Goal: Transaction & Acquisition: Purchase product/service

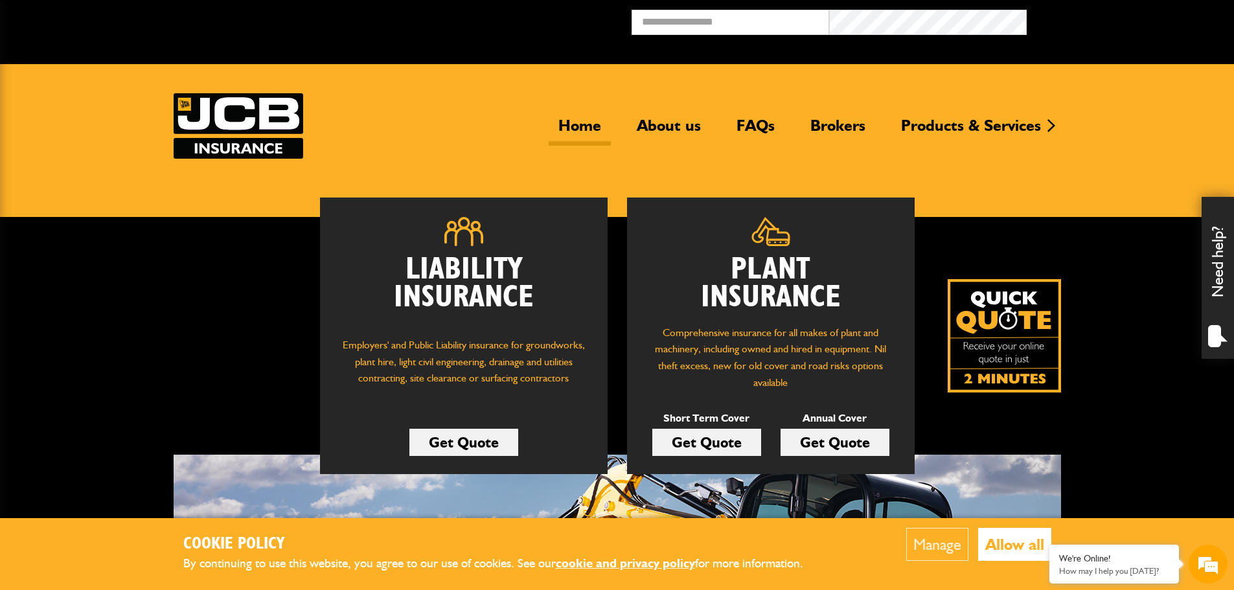
click at [1027, 547] on button "Allow all" at bounding box center [1014, 544] width 73 height 33
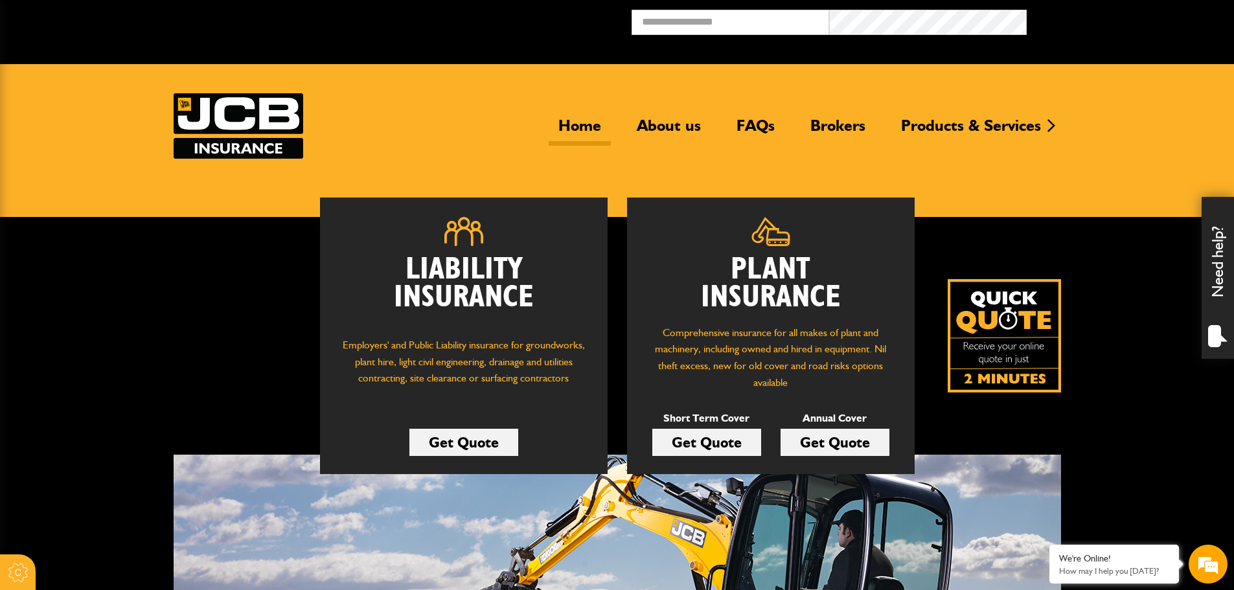
click at [827, 443] on link "Get Quote" at bounding box center [834, 442] width 109 height 27
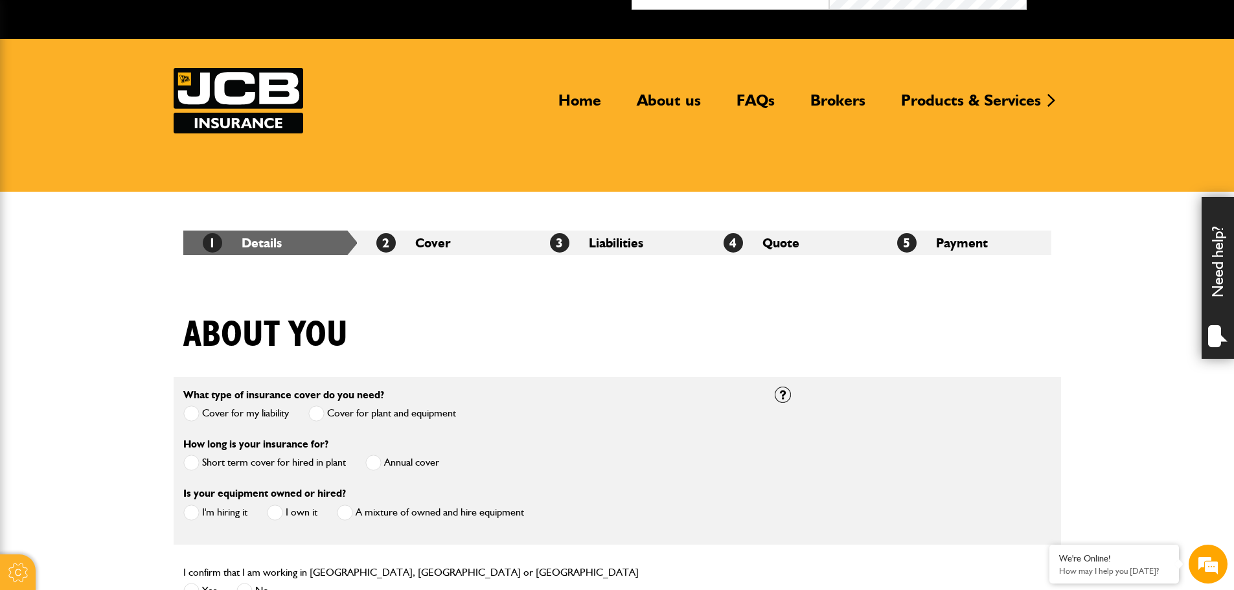
scroll to position [25, 0]
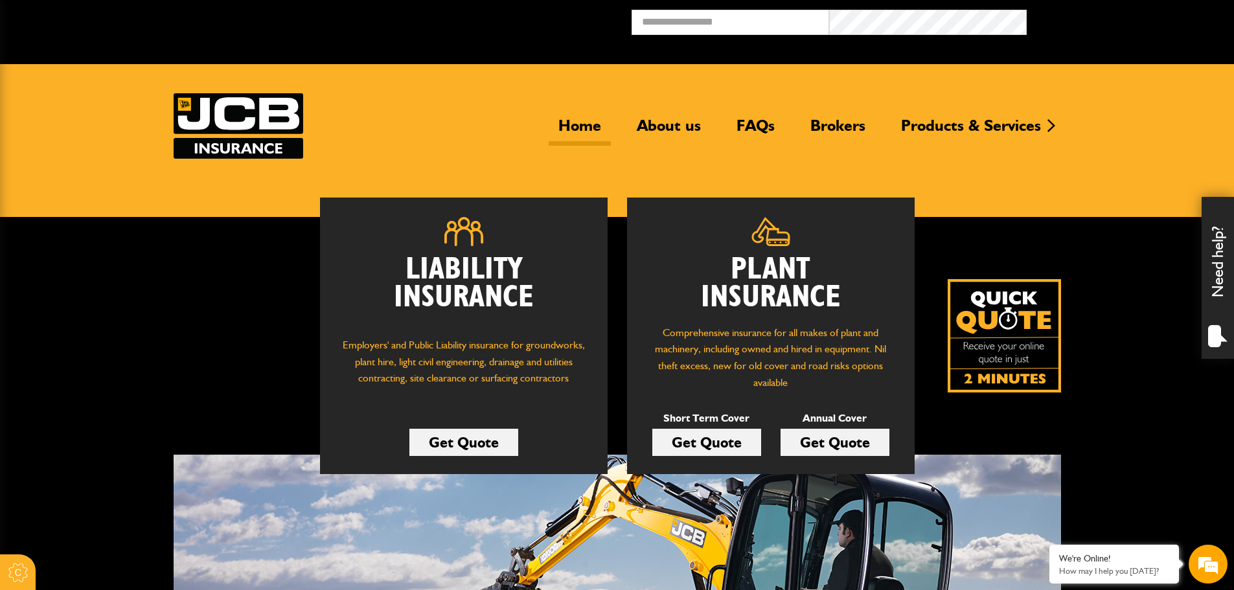
click at [708, 446] on link "Get Quote" at bounding box center [706, 442] width 109 height 27
